Goal: Information Seeking & Learning: Learn about a topic

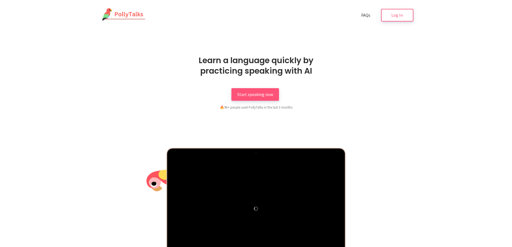
click at [405, 69] on div "Learn a language quickly by practicing speaking with AI Start speaking now 🔥 9K…" at bounding box center [256, 82] width 314 height 55
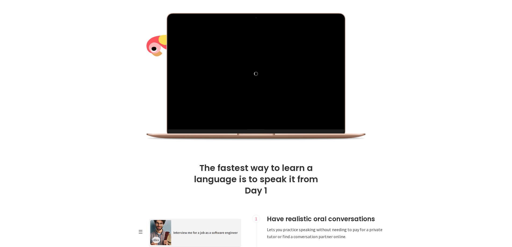
scroll to position [135, 0]
click at [397, 114] on div at bounding box center [256, 77] width 314 height 129
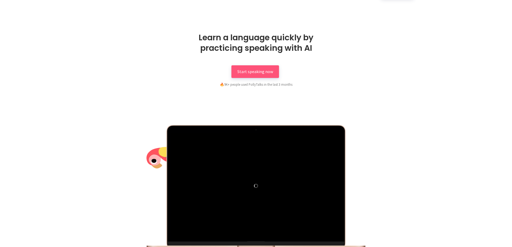
scroll to position [0, 0]
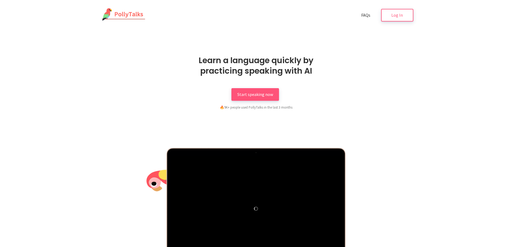
click at [265, 88] on div "Learn a language quickly by practicing speaking with AI Start speaking now 🔥 9K…" at bounding box center [256, 82] width 148 height 55
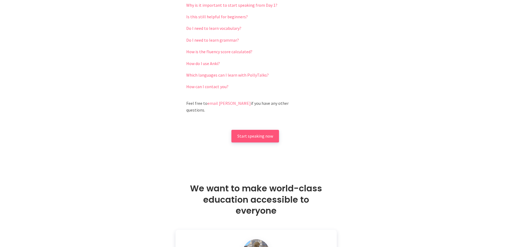
scroll to position [1236, 0]
click at [255, 132] on span "Start speaking now" at bounding box center [255, 134] width 36 height 5
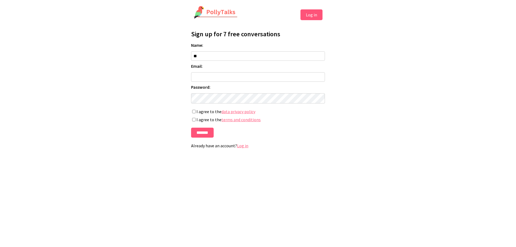
type input "*"
type input "******"
click at [232, 82] on input "Email:" at bounding box center [258, 76] width 134 height 9
type input "**********"
click at [209, 114] on label "I agree to the data privacy policy" at bounding box center [258, 111] width 134 height 5
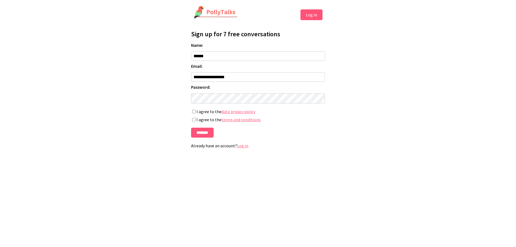
click at [209, 121] on label "I agree to the terms and conditions" at bounding box center [258, 119] width 134 height 5
click at [207, 133] on input "*******" at bounding box center [202, 133] width 23 height 10
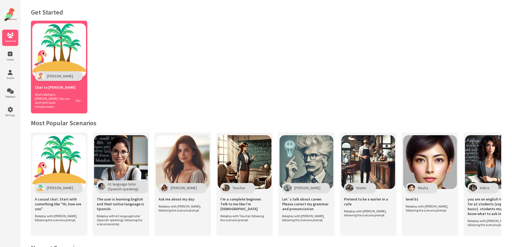
click at [76, 99] on button "Go" at bounding box center [78, 101] width 10 height 8
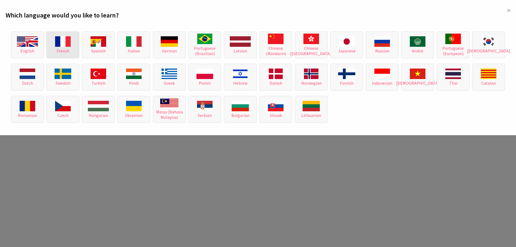
click at [66, 46] on img at bounding box center [63, 41] width 16 height 10
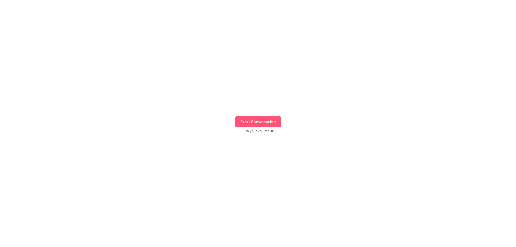
click at [248, 121] on button "Start Conversation" at bounding box center [258, 121] width 46 height 11
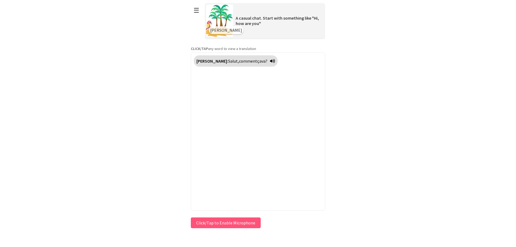
click at [231, 225] on button "Click/Tap to Enable Microphone" at bounding box center [226, 222] width 70 height 11
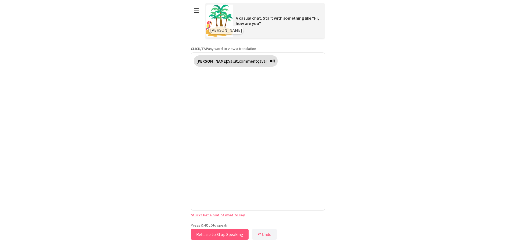
click at [233, 234] on button "Release to Stop Speaking" at bounding box center [220, 234] width 58 height 11
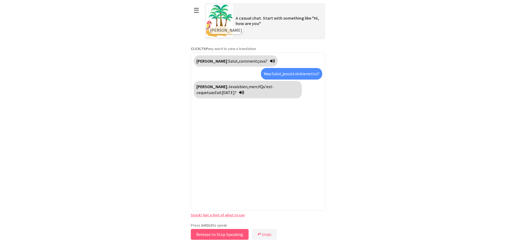
click at [231, 235] on button "Release to Stop Speaking" at bounding box center [220, 234] width 58 height 11
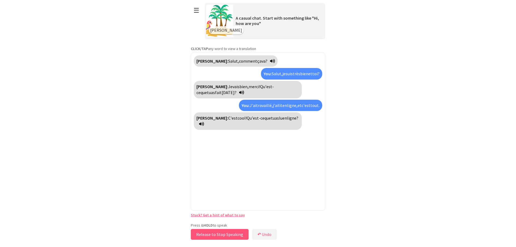
click at [222, 235] on button "Release to Stop Speaking" at bounding box center [220, 234] width 58 height 11
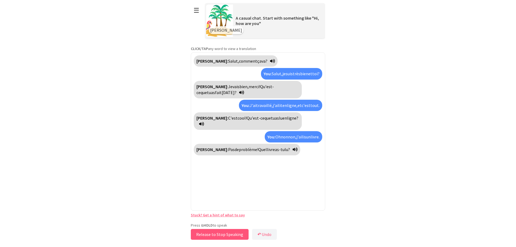
click at [234, 234] on button "Release to Stop Speaking" at bounding box center [220, 234] width 58 height 11
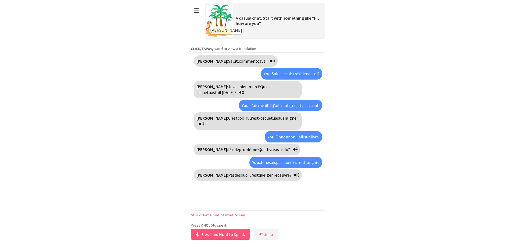
click at [224, 214] on link "Stuck? Get a hint of what to say" at bounding box center [218, 215] width 54 height 5
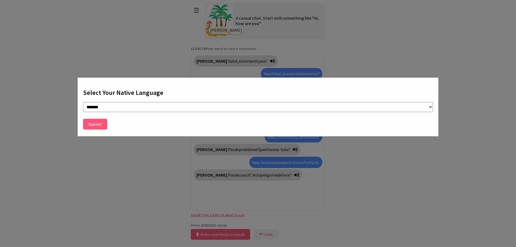
click at [95, 122] on button "Submit" at bounding box center [95, 124] width 24 height 11
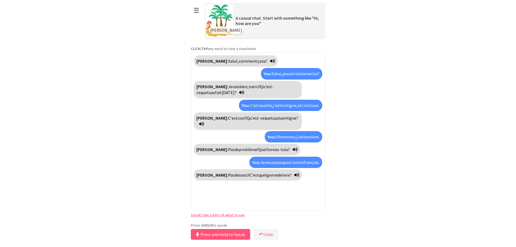
click at [233, 216] on link "Stuck? Get a hint of what to say" at bounding box center [218, 215] width 54 height 5
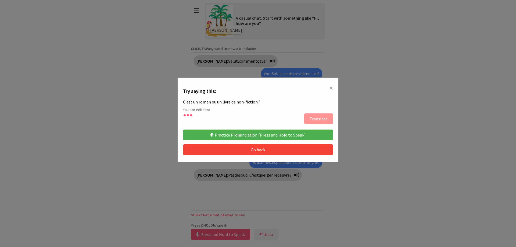
type textarea "**********"
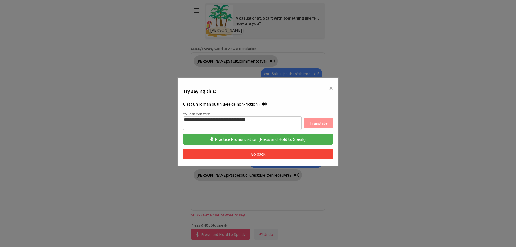
click at [263, 140] on button "Practice Pronunciation (Press and Hold to Speak)" at bounding box center [258, 139] width 150 height 11
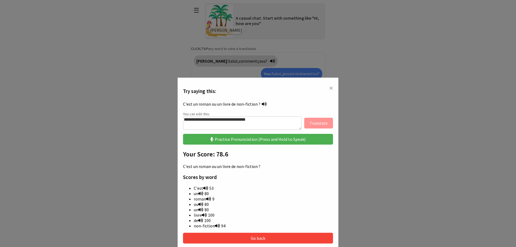
click at [329, 85] on span "×" at bounding box center [331, 88] width 4 height 10
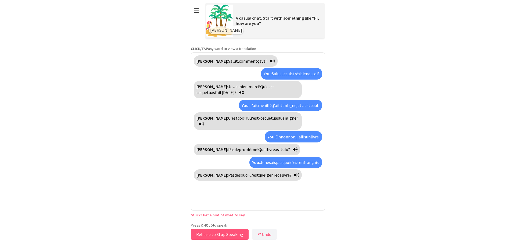
click at [228, 234] on button "Release to Stop Speaking" at bounding box center [220, 234] width 58 height 11
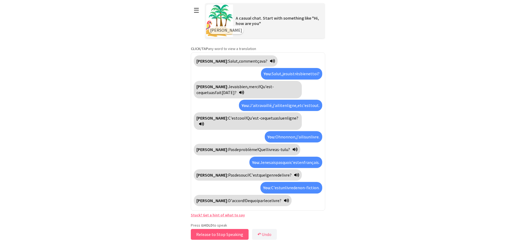
click at [221, 234] on button "Release to Stop Speaking" at bounding box center [220, 234] width 58 height 11
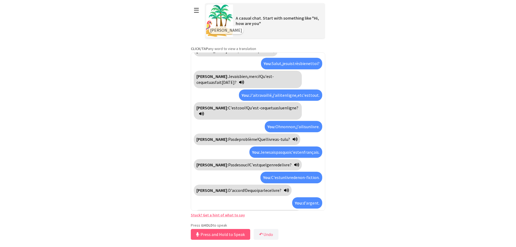
scroll to position [28, 0]
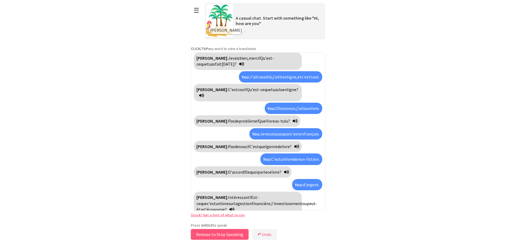
click at [224, 234] on button "Release to Stop Speaking" at bounding box center [220, 234] width 58 height 11
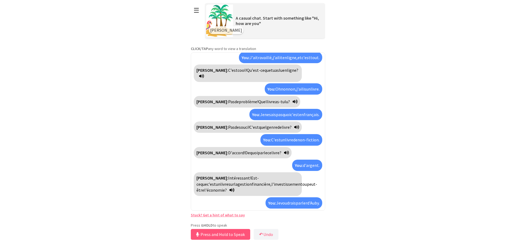
scroll to position [72, 0]
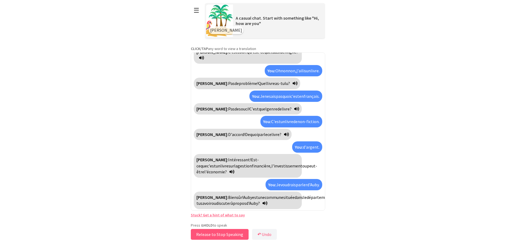
click at [225, 236] on button "Release to Stop Speaking" at bounding box center [220, 234] width 58 height 11
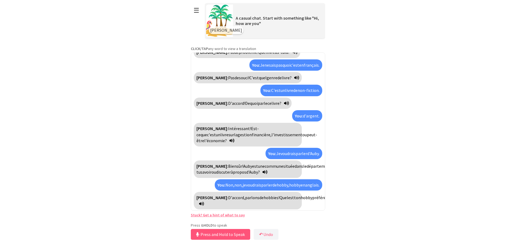
scroll to position [110, 0]
click at [236, 233] on button "Release to Stop Speaking" at bounding box center [220, 234] width 58 height 11
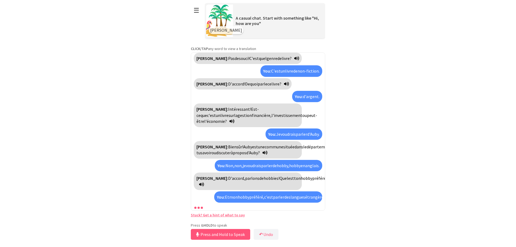
scroll to position [171, 0]
